Goal: Information Seeking & Learning: Learn about a topic

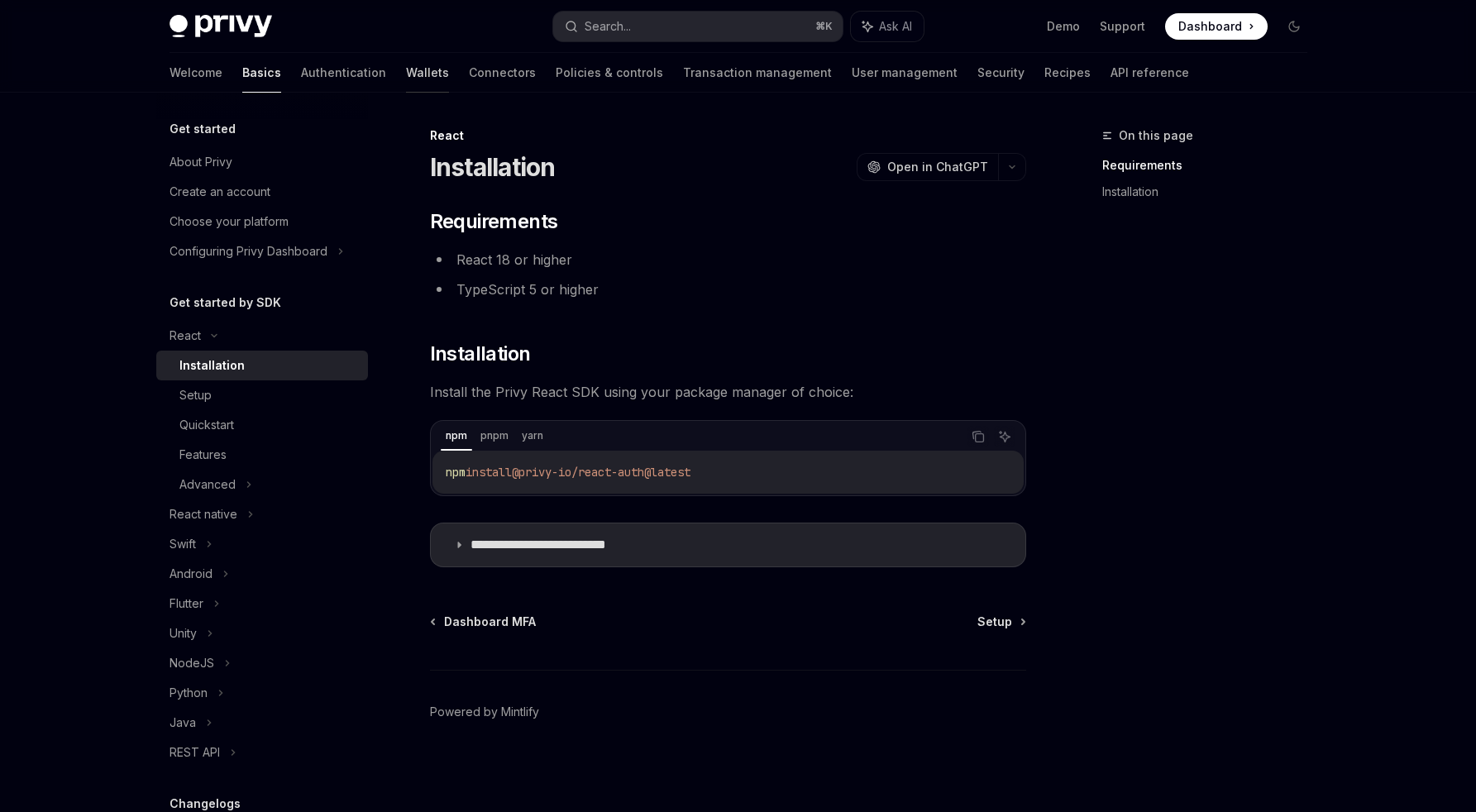
click at [406, 76] on link "Wallets" at bounding box center [427, 73] width 43 height 40
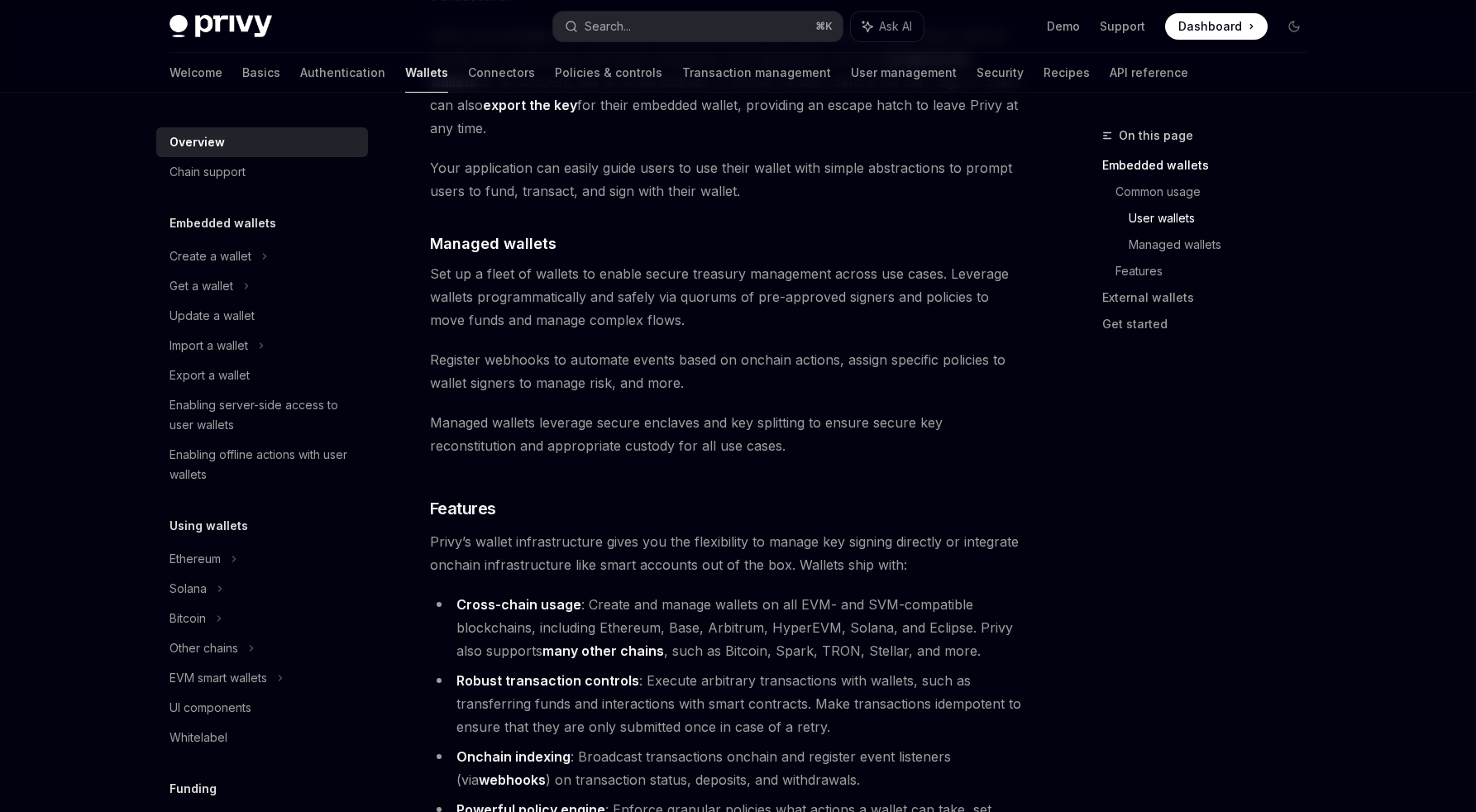
scroll to position [1069, 0]
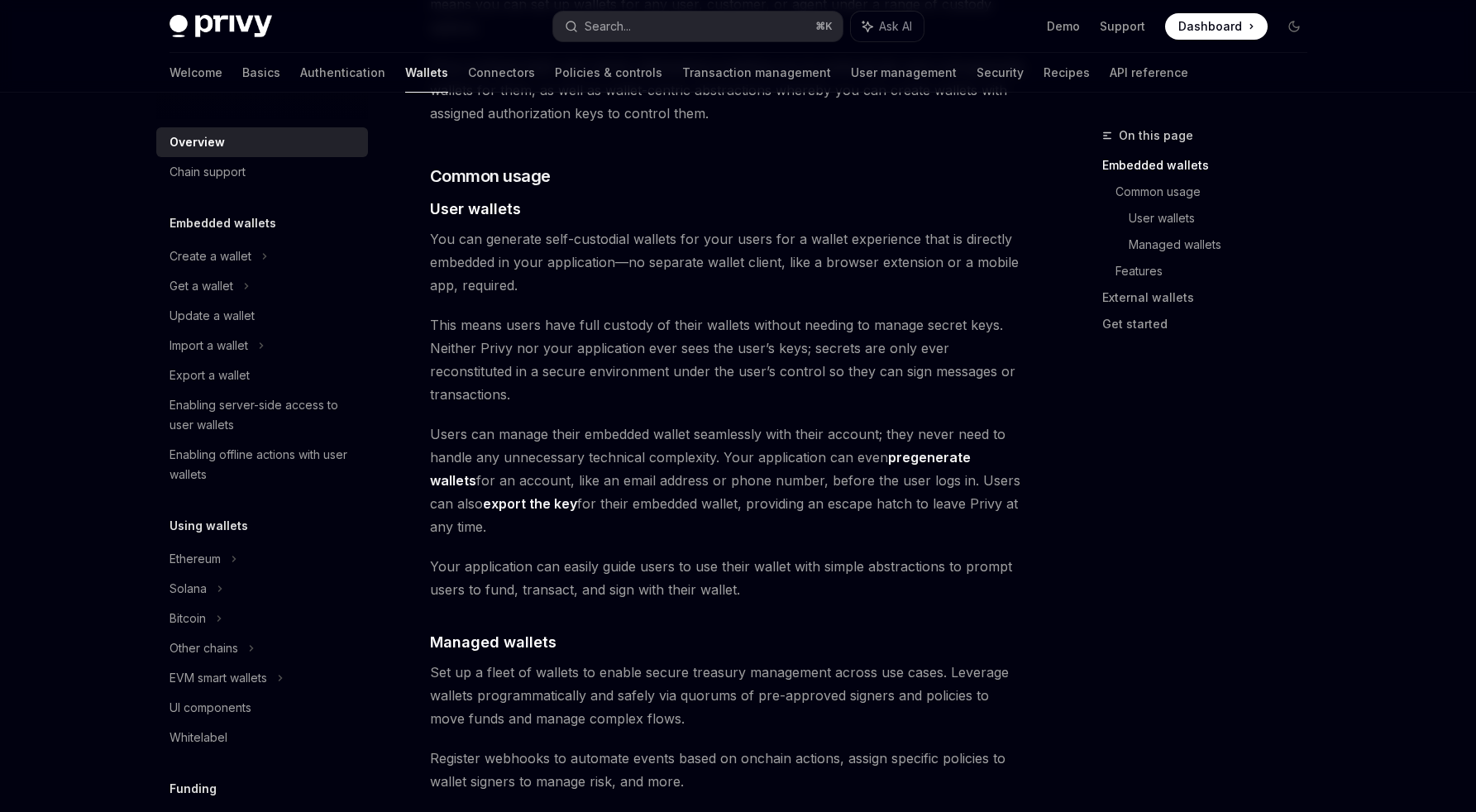
click at [234, 20] on img at bounding box center [220, 27] width 102 height 23
type textarea "*"
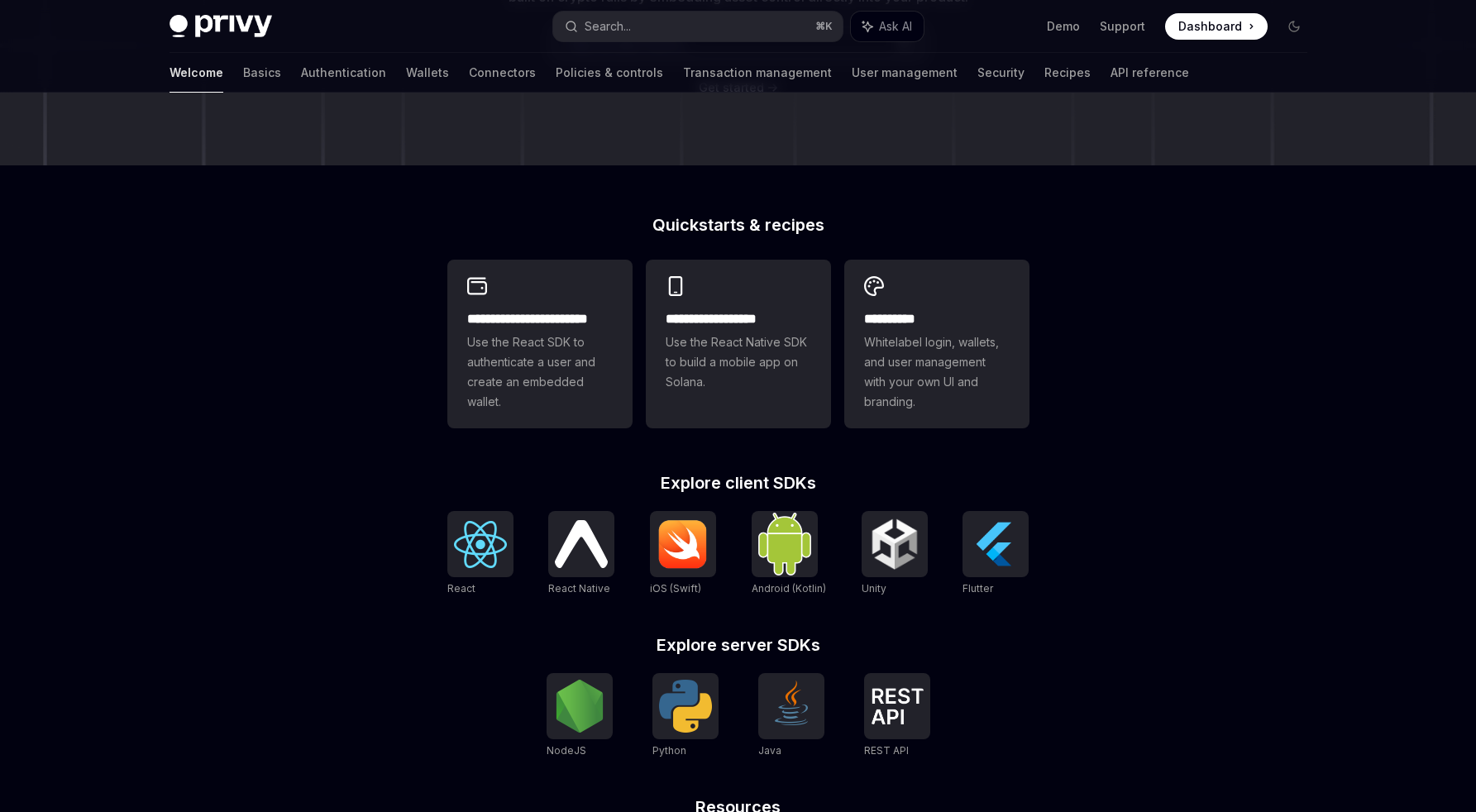
scroll to position [503, 0]
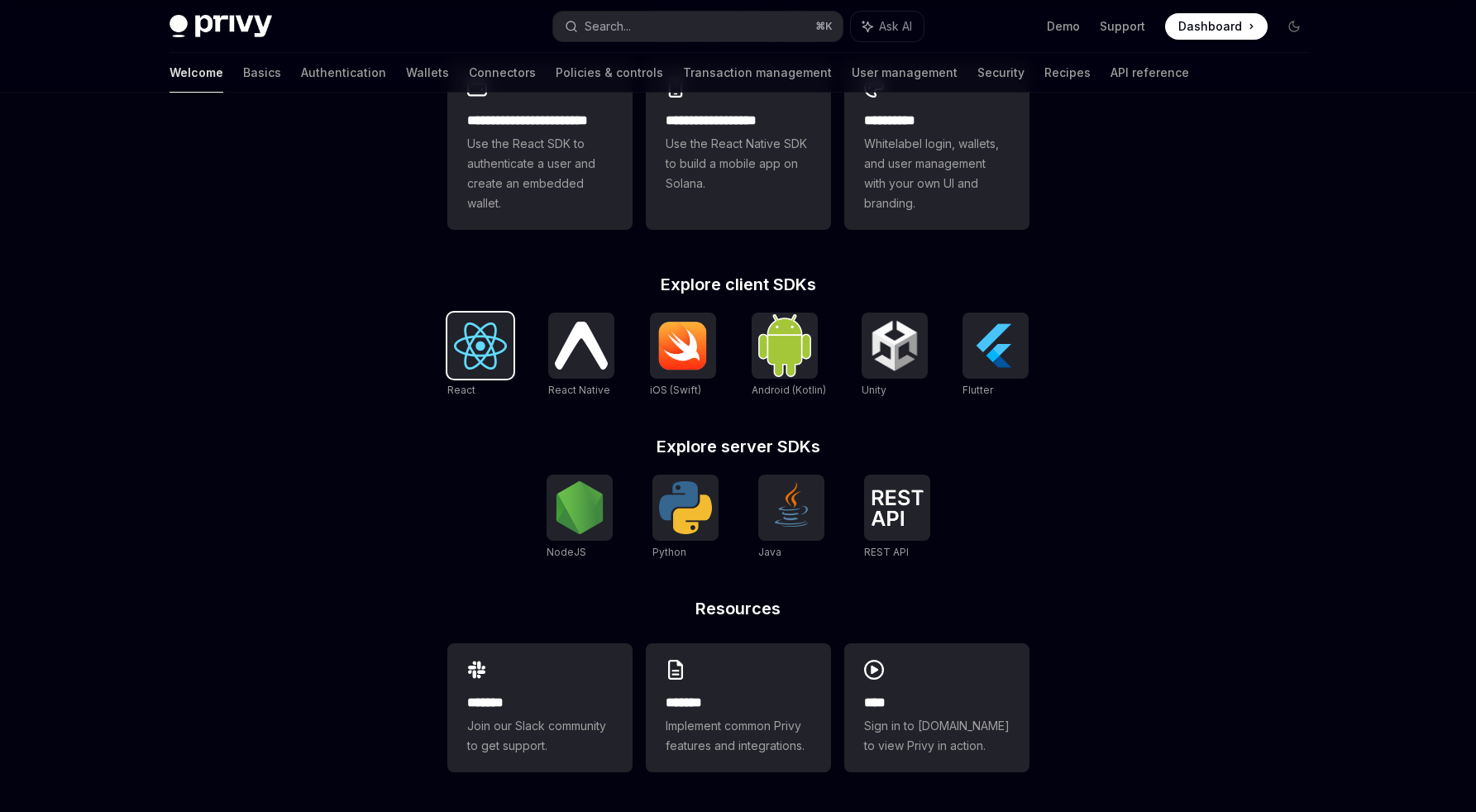
click at [477, 357] on img at bounding box center [481, 346] width 53 height 47
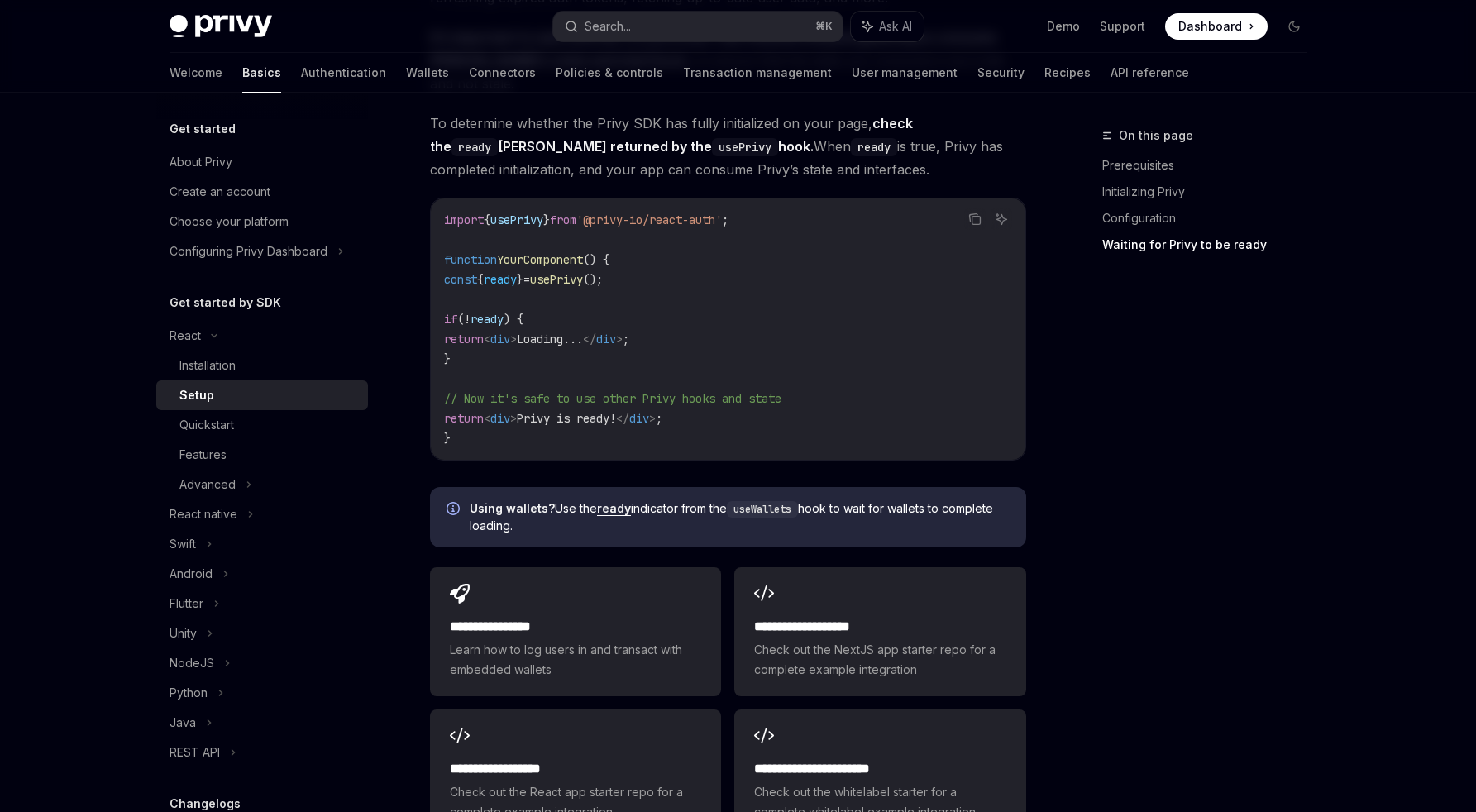
scroll to position [1954, 0]
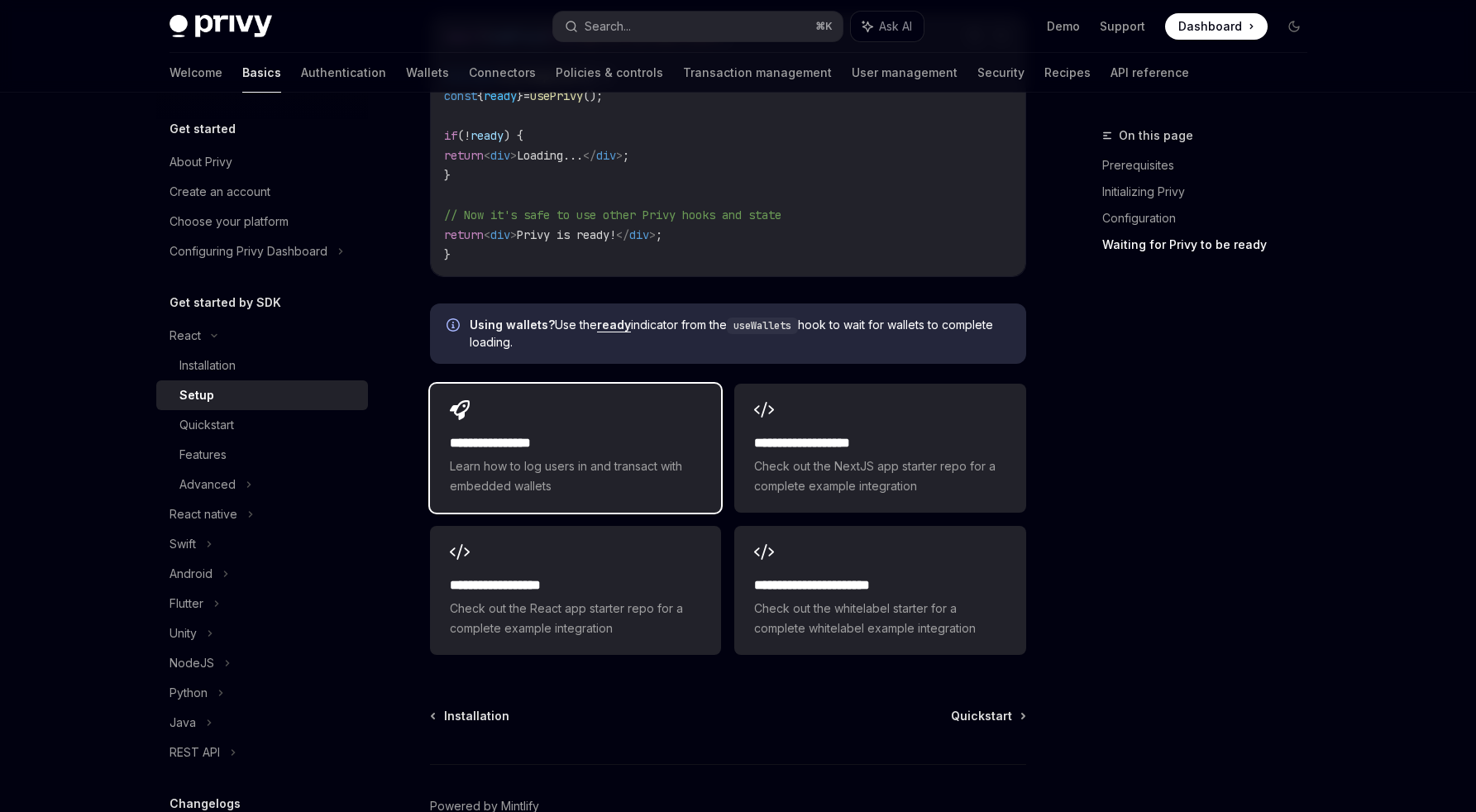
click at [607, 434] on h2 "**********" at bounding box center [575, 443] width 251 height 20
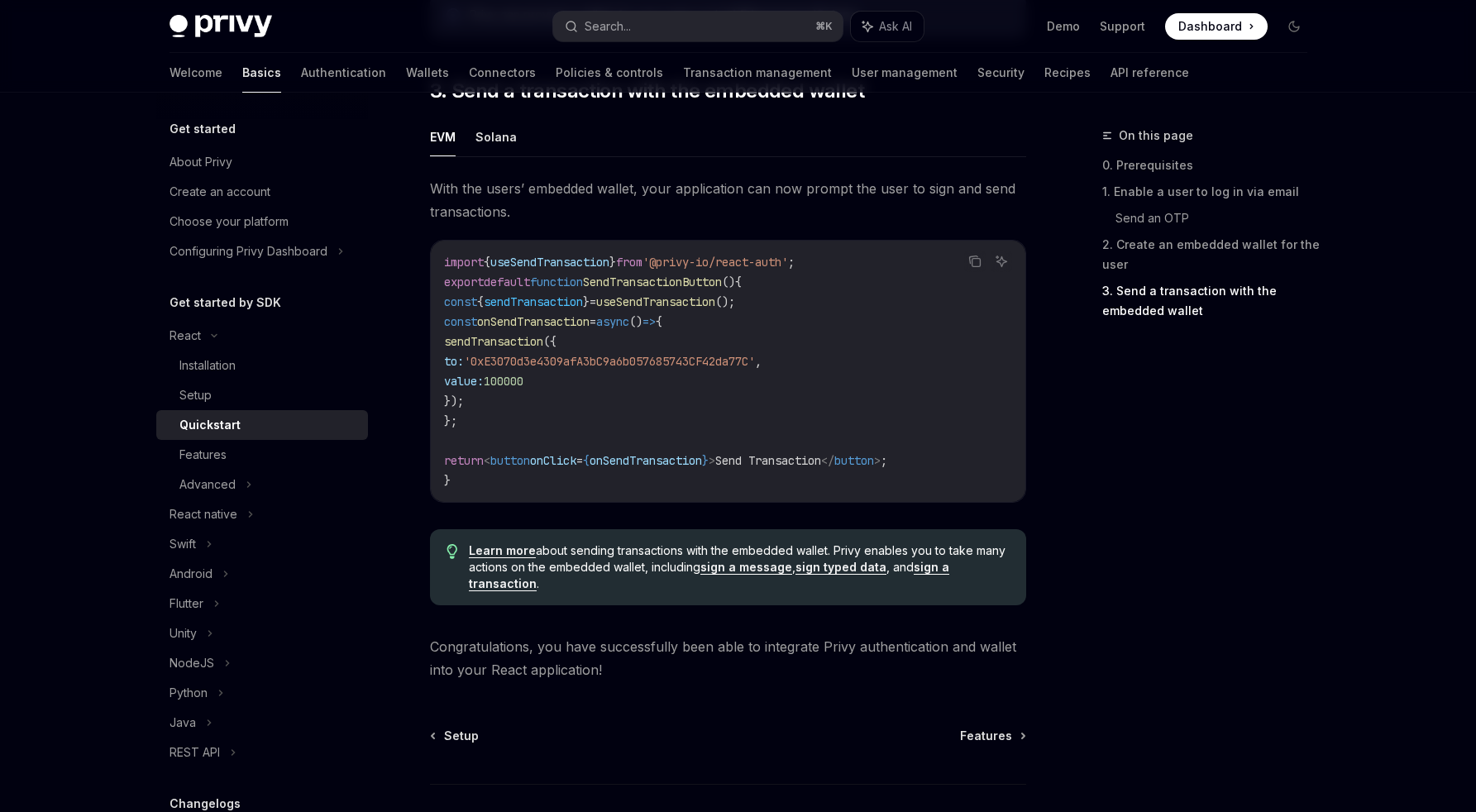
scroll to position [1586, 0]
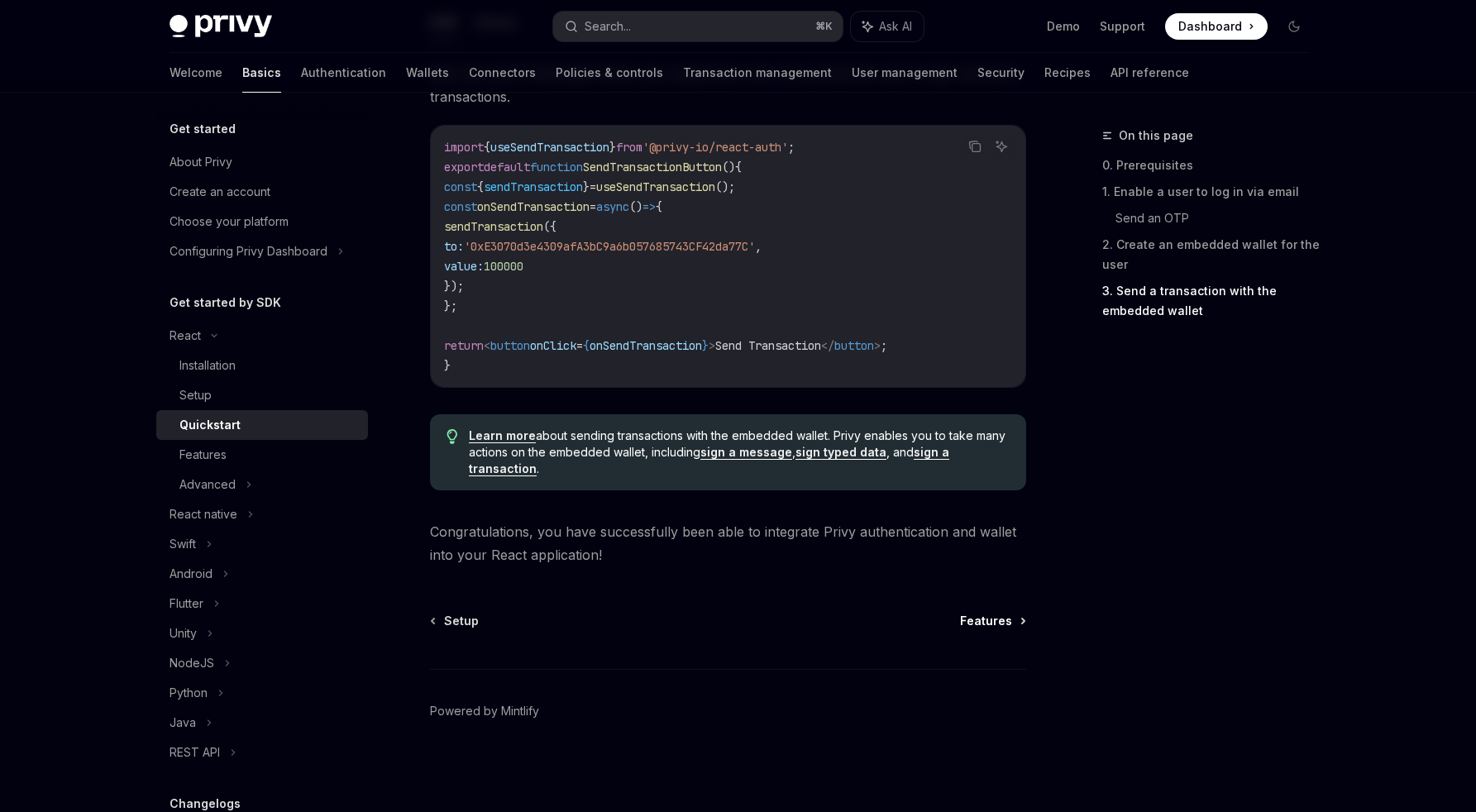
click at [1004, 624] on span "Features" at bounding box center [985, 620] width 52 height 17
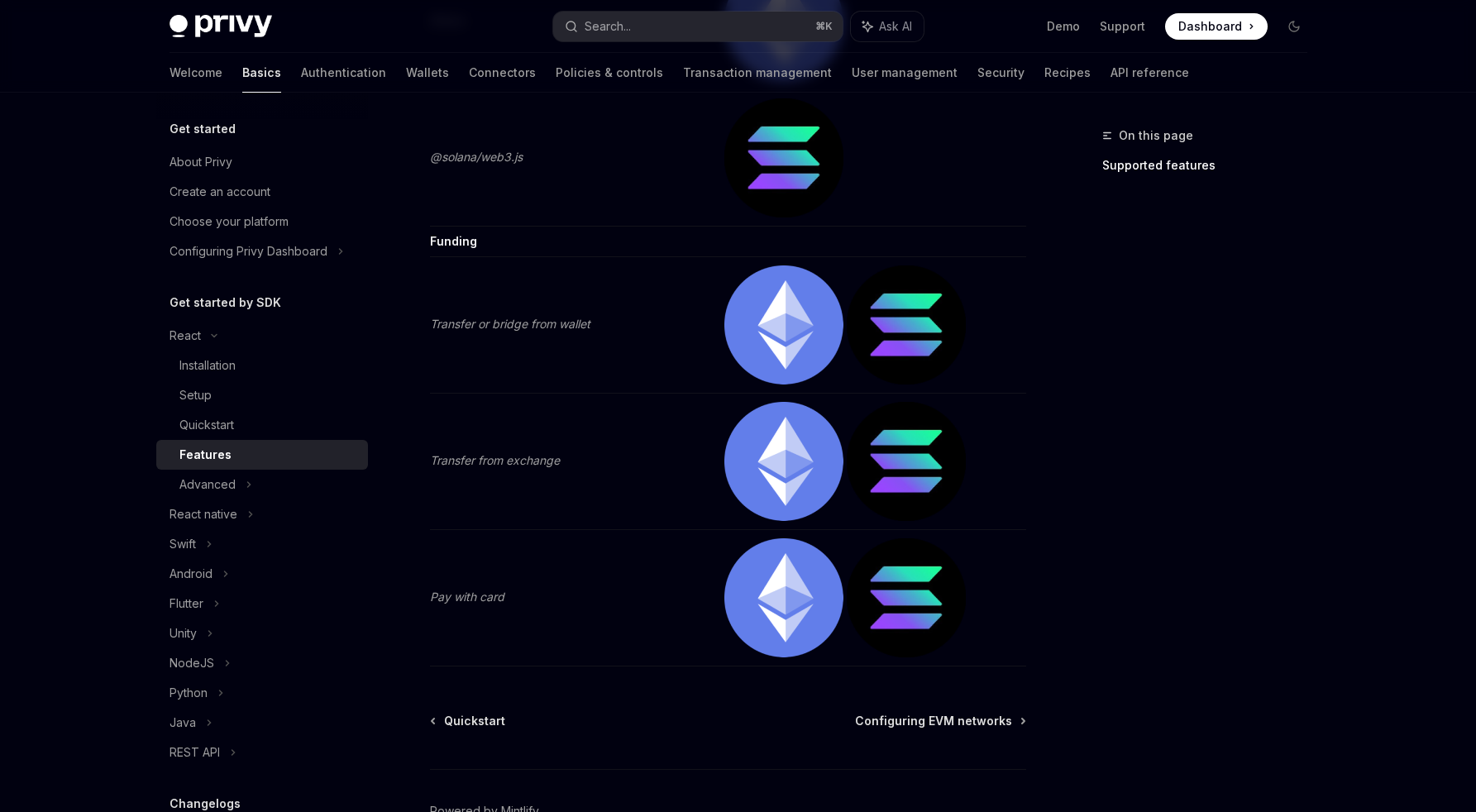
scroll to position [3443, 0]
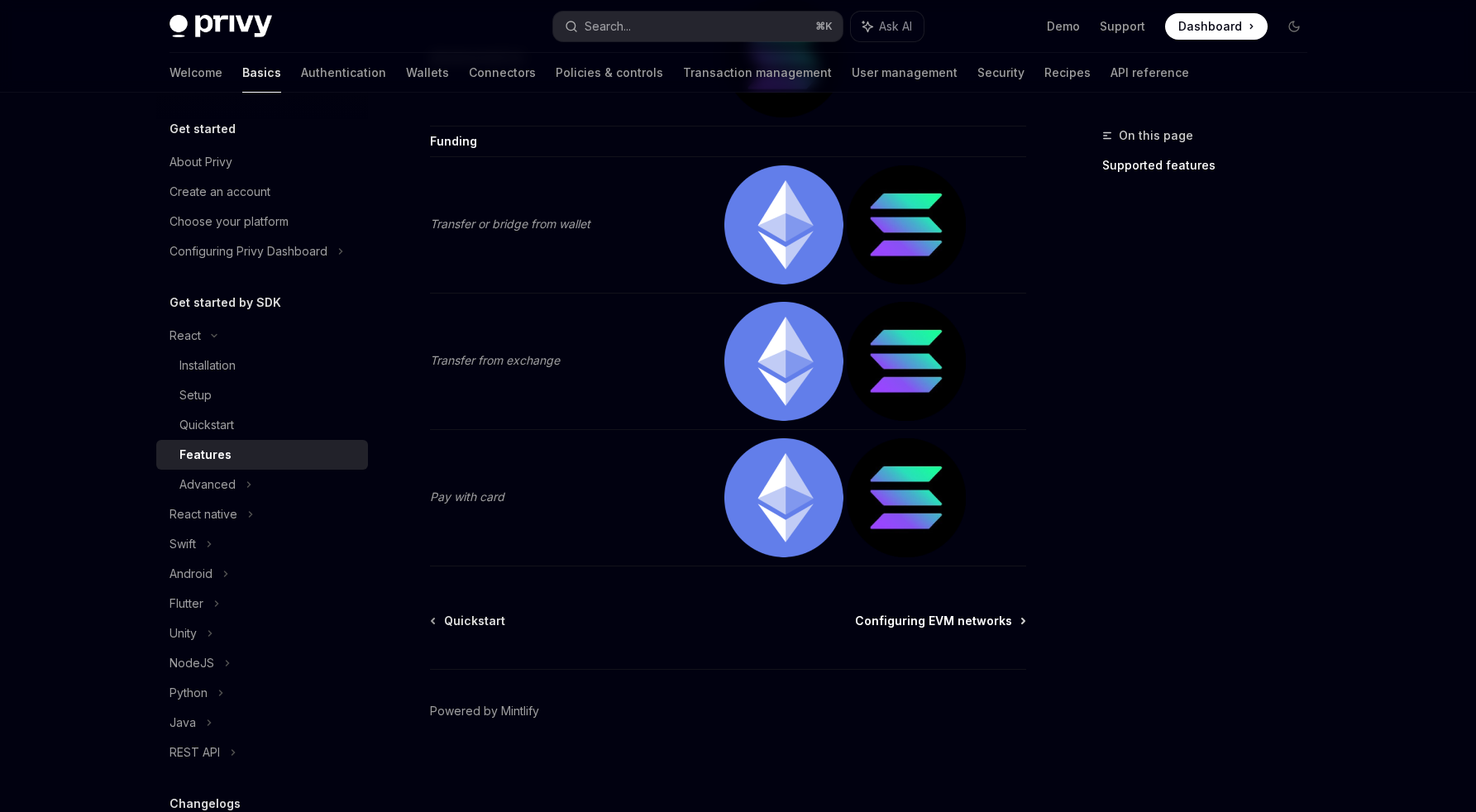
click at [927, 618] on span "Configuring EVM networks" at bounding box center [933, 620] width 157 height 17
type textarea "*"
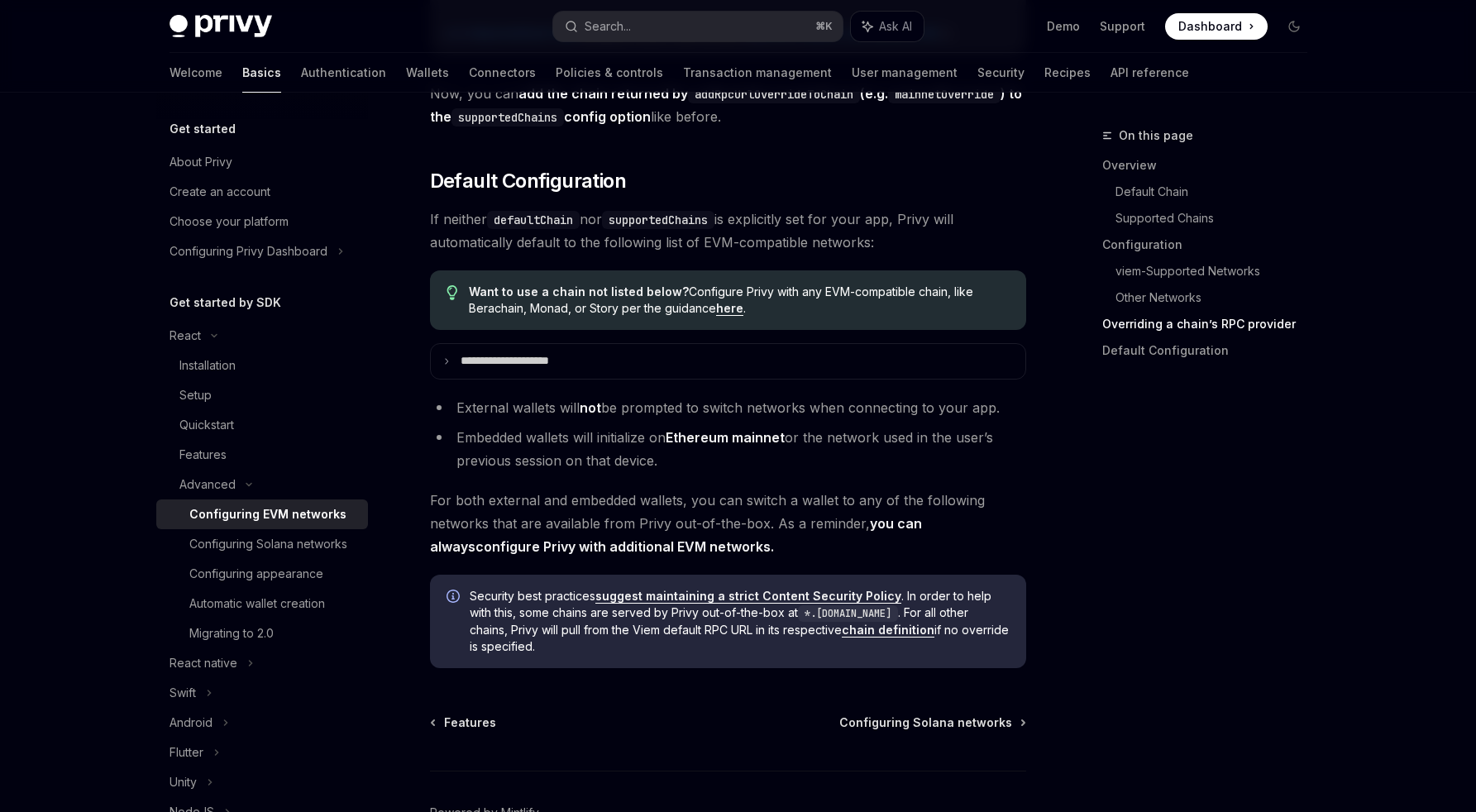
scroll to position [4165, 0]
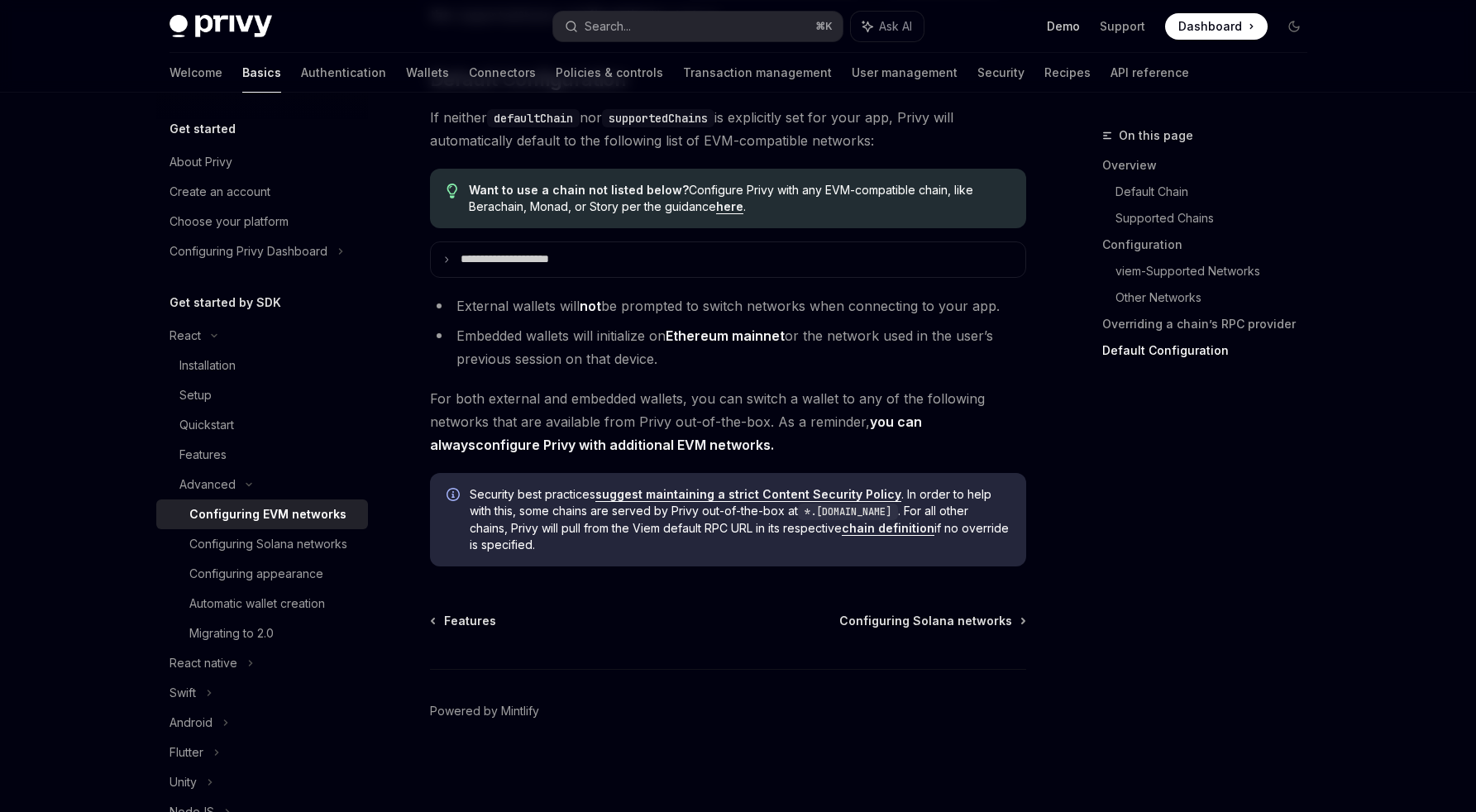
click at [1070, 28] on link "Demo" at bounding box center [1063, 26] width 33 height 17
